Goal: Transaction & Acquisition: Obtain resource

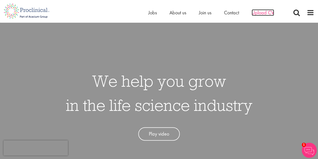
click at [266, 12] on span "Upload CV" at bounding box center [263, 12] width 22 height 7
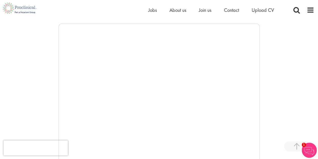
scroll to position [76, 0]
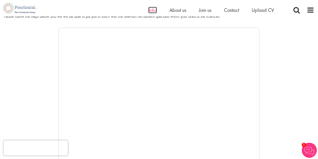
click at [152, 10] on span "Jobs" at bounding box center [153, 10] width 9 height 7
